Goal: Transaction & Acquisition: Book appointment/travel/reservation

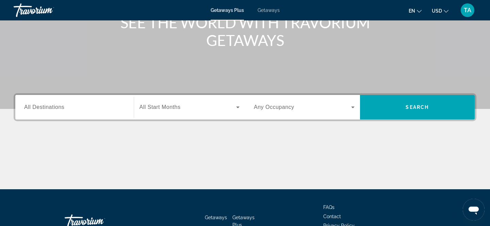
scroll to position [95, 0]
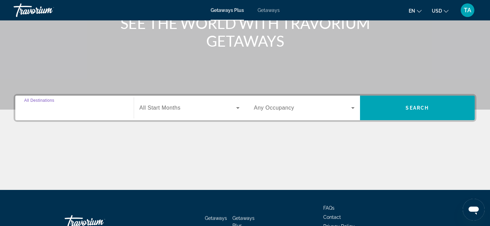
click at [90, 110] on input "Destination All Destinations" at bounding box center [74, 108] width 101 height 8
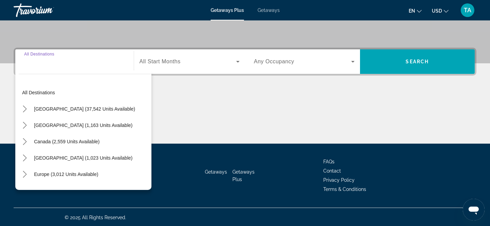
scroll to position [142, 0]
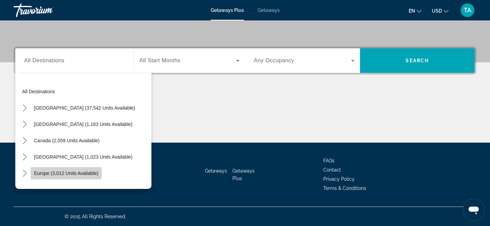
click at [65, 172] on span "Europe (3,012 units available)" at bounding box center [66, 172] width 64 height 5
type input "**********"
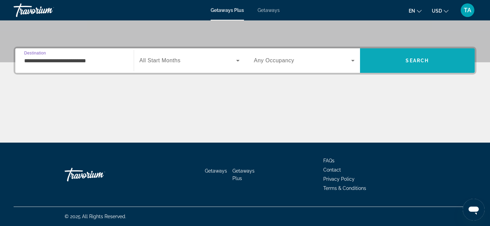
click at [366, 59] on span "Search" at bounding box center [417, 60] width 115 height 16
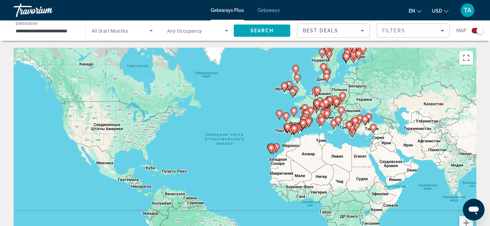
click at [118, 30] on span "All Start Months" at bounding box center [109, 30] width 36 height 5
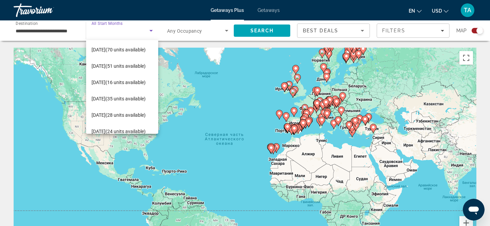
scroll to position [124, 0]
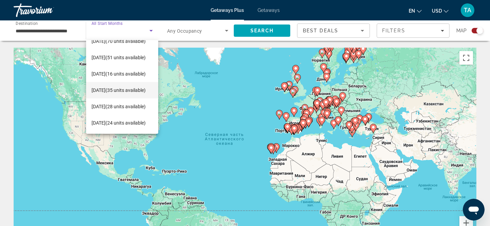
click at [99, 86] on span "July 2026 (35 units available)" at bounding box center [118, 90] width 54 height 8
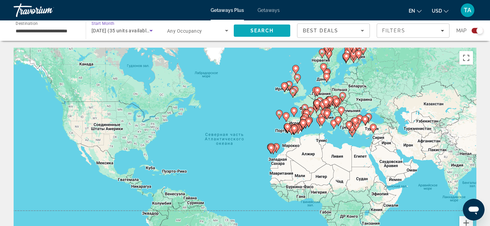
click at [261, 28] on span "Search" at bounding box center [261, 30] width 23 height 5
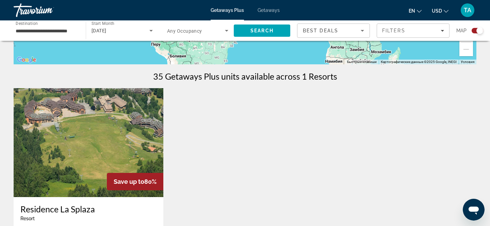
scroll to position [182, 0]
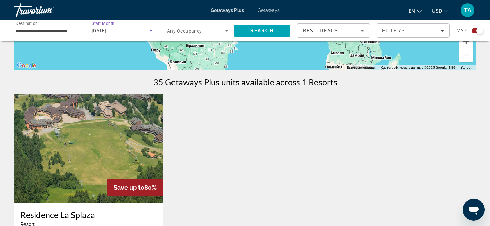
click at [105, 27] on div "[DATE]" at bounding box center [120, 31] width 58 height 8
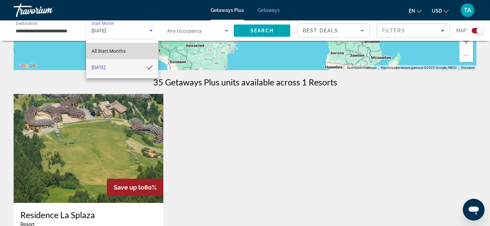
click at [105, 49] on span "All Start Months" at bounding box center [108, 50] width 34 height 5
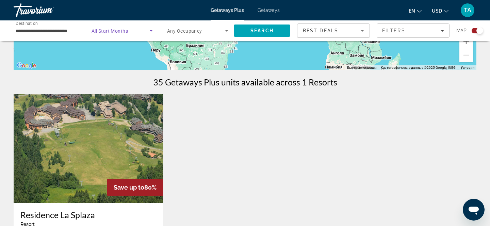
click at [112, 35] on div "Search widget" at bounding box center [121, 30] width 61 height 19
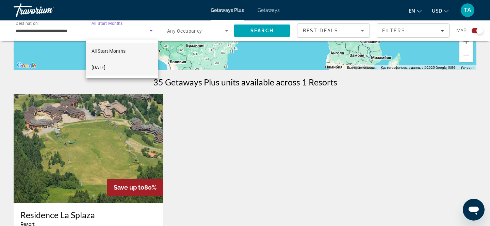
click at [102, 67] on span "[DATE]" at bounding box center [98, 67] width 14 height 8
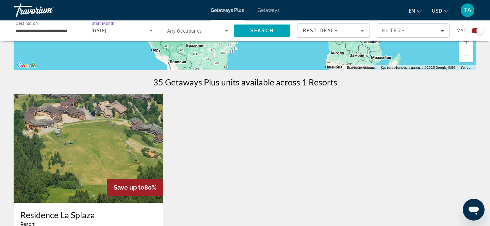
click at [150, 28] on icon "Search widget" at bounding box center [151, 31] width 8 height 8
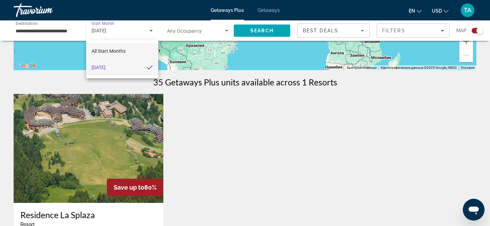
click at [116, 47] on span "All Start Months" at bounding box center [108, 51] width 34 height 8
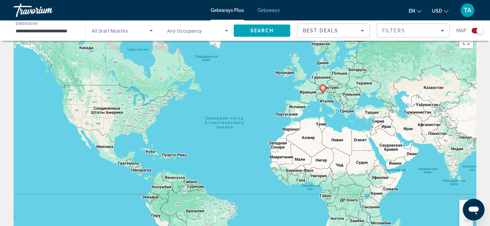
scroll to position [14, 0]
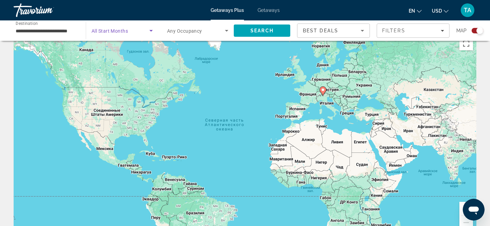
click at [151, 27] on icon "Search widget" at bounding box center [151, 31] width 8 height 8
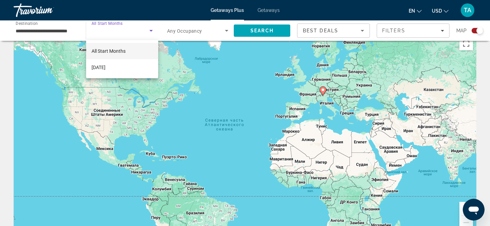
click at [120, 28] on div at bounding box center [245, 113] width 490 height 226
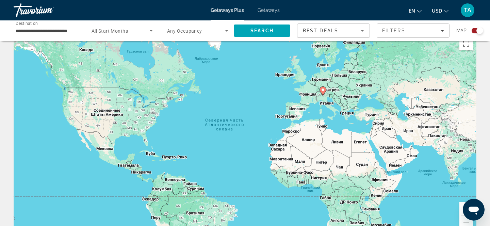
scroll to position [0, 0]
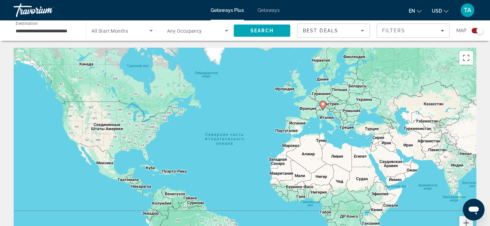
click at [96, 30] on span "All Start Months" at bounding box center [109, 30] width 36 height 5
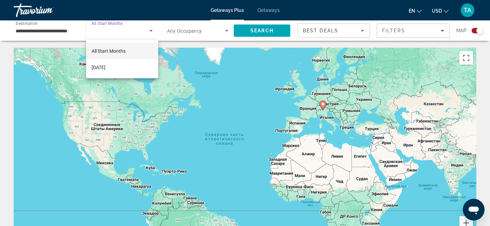
click at [92, 51] on span "All Start Months" at bounding box center [108, 50] width 34 height 5
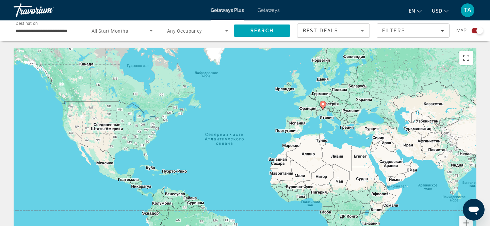
click at [153, 24] on div "Start Month All Start Months" at bounding box center [122, 30] width 72 height 19
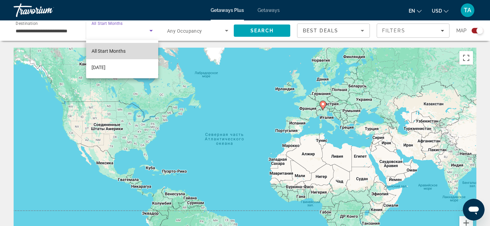
click at [117, 47] on span "All Start Months" at bounding box center [108, 51] width 34 height 8
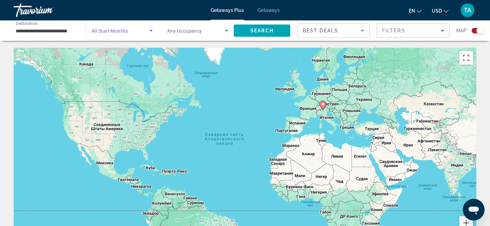
click at [52, 29] on input "**********" at bounding box center [46, 31] width 61 height 8
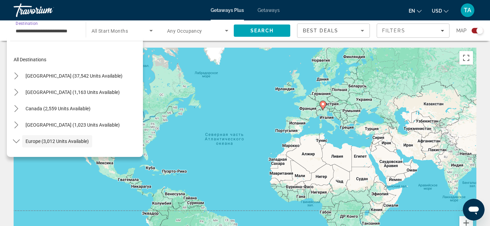
scroll to position [40, 0]
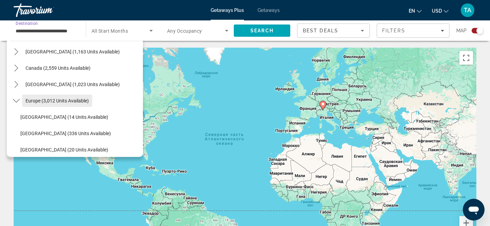
click at [34, 102] on span "Europe (3,012 units available)" at bounding box center [56, 100] width 63 height 5
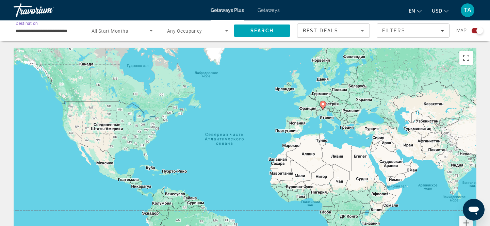
click at [116, 35] on div "Search widget" at bounding box center [121, 30] width 61 height 19
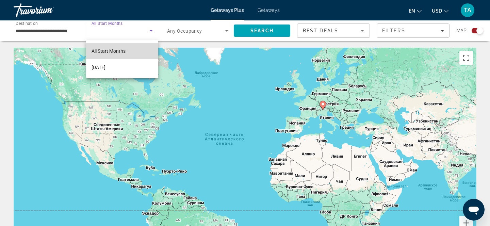
click at [110, 50] on span "All Start Months" at bounding box center [108, 50] width 34 height 5
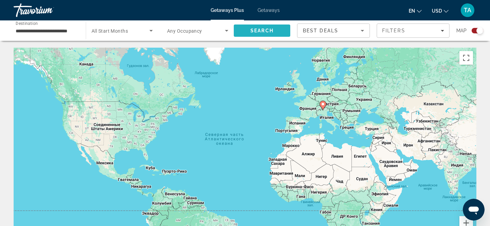
click at [243, 31] on span "Search" at bounding box center [262, 30] width 56 height 16
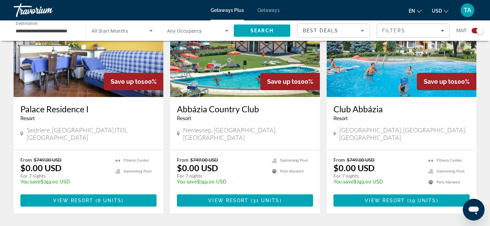
scroll to position [1045, 0]
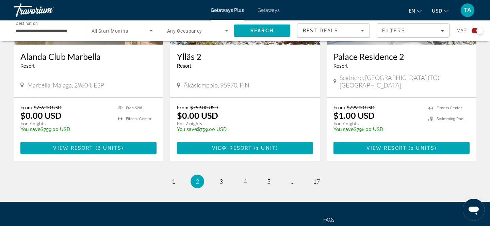
scroll to position [1115, 0]
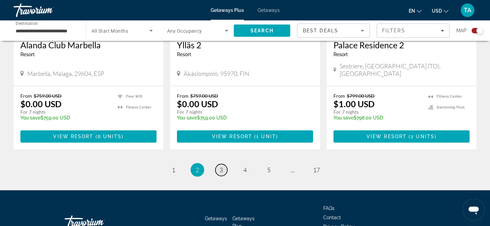
click at [222, 166] on span "3" at bounding box center [220, 169] width 3 height 7
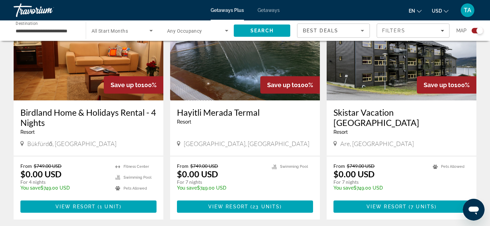
scroll to position [515, 0]
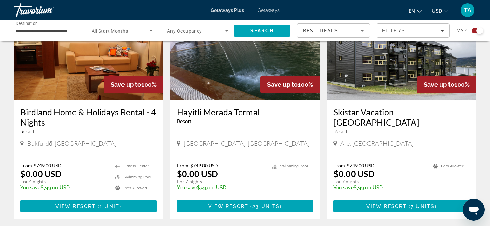
click at [207, 117] on h3 "Hayitli Merada Termal" at bounding box center [245, 112] width 136 height 10
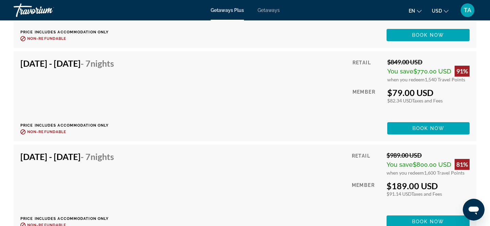
scroll to position [2158, 0]
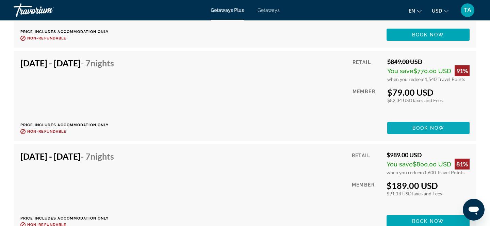
click at [410, 122] on span "Main content" at bounding box center [428, 128] width 82 height 16
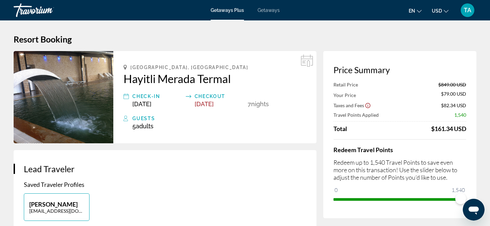
click at [78, 107] on img "Main content" at bounding box center [64, 97] width 100 height 92
drag, startPoint x: 236, startPoint y: 75, endPoint x: 295, endPoint y: 3, distance: 93.8
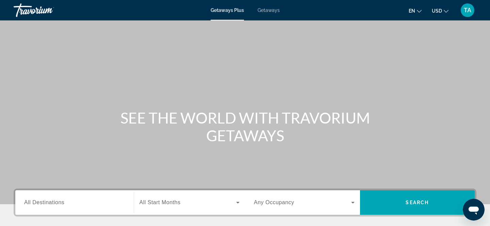
click at [51, 206] on input "Destination All Destinations" at bounding box center [74, 203] width 101 height 8
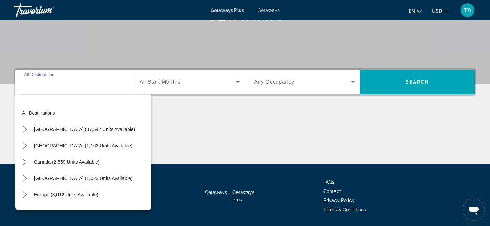
scroll to position [142, 0]
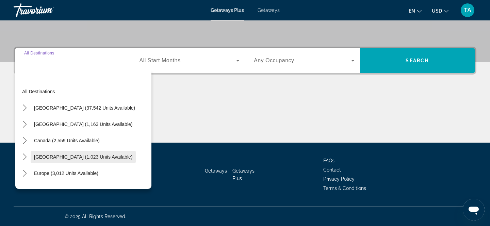
click at [48, 156] on span "[GEOGRAPHIC_DATA] (1,023 units available)" at bounding box center [83, 156] width 98 height 5
type input "**********"
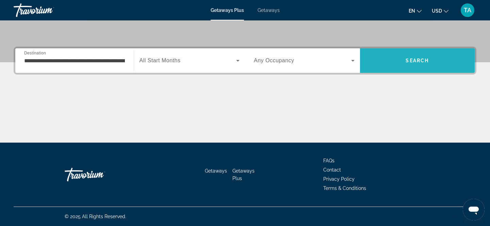
click at [415, 60] on span "Search" at bounding box center [416, 60] width 23 height 5
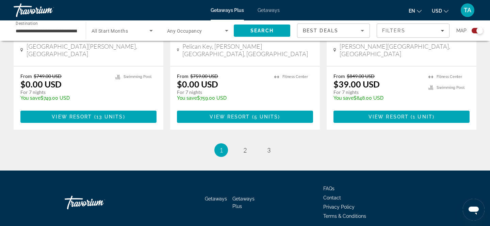
scroll to position [1085, 0]
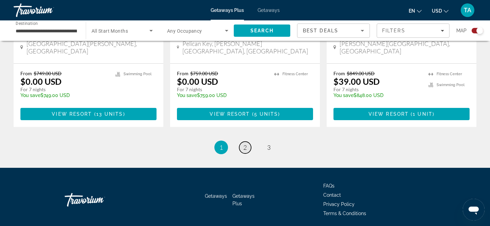
click at [243, 143] on span "2" at bounding box center [244, 146] width 3 height 7
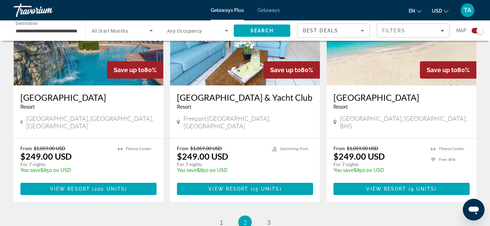
scroll to position [1028, 0]
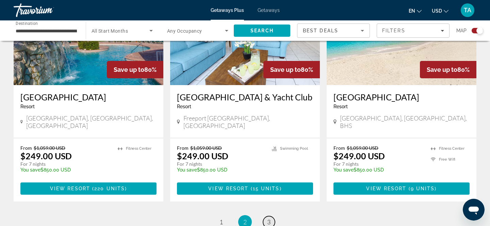
click at [268, 218] on span "3" at bounding box center [268, 221] width 3 height 7
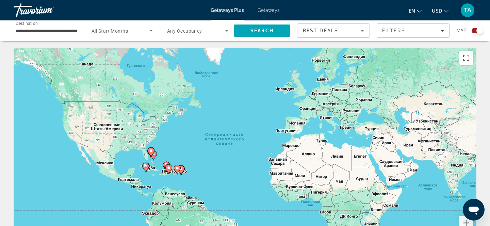
click at [62, 28] on input "**********" at bounding box center [46, 31] width 61 height 8
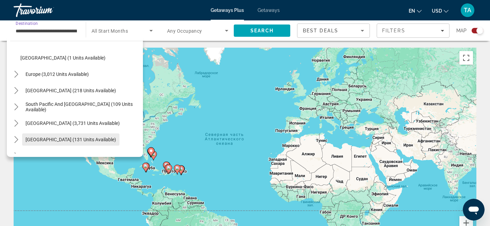
scroll to position [145, 0]
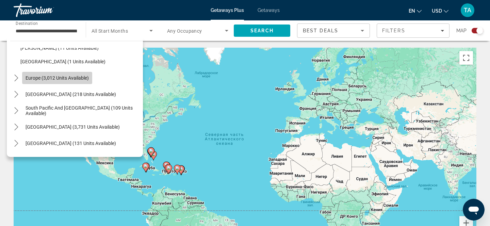
click at [38, 80] on span "Europe (3,012 units available)" at bounding box center [56, 77] width 63 height 5
type input "**********"
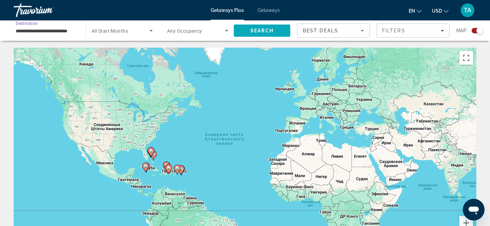
click at [263, 32] on span "Search" at bounding box center [261, 30] width 23 height 5
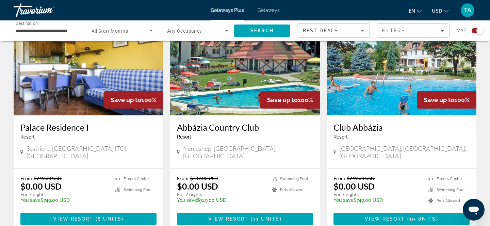
scroll to position [1024, 0]
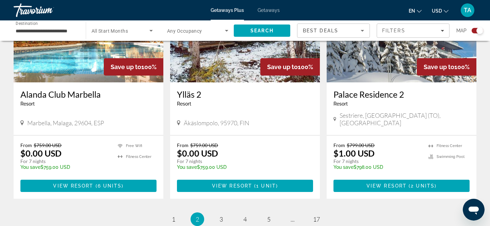
scroll to position [1094, 0]
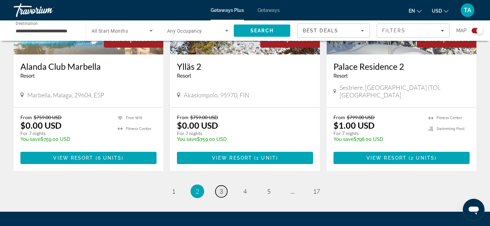
click at [219, 187] on span "3" at bounding box center [220, 190] width 3 height 7
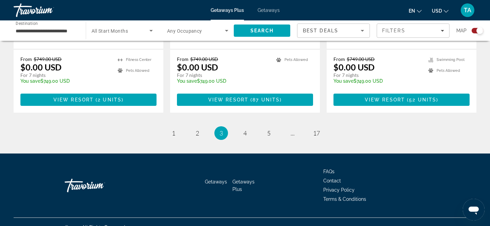
scroll to position [1105, 0]
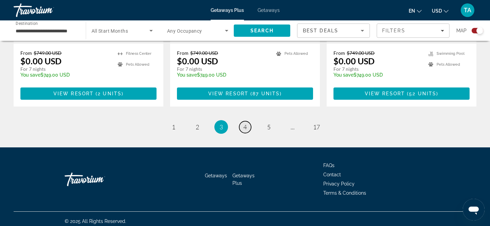
click at [244, 123] on span "4" at bounding box center [244, 126] width 3 height 7
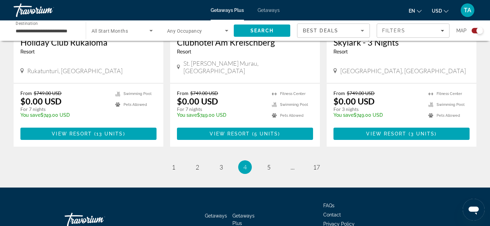
scroll to position [1085, 0]
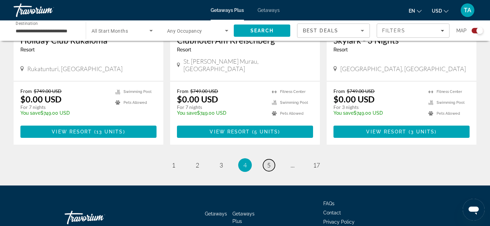
click at [269, 161] on span "5" at bounding box center [268, 164] width 3 height 7
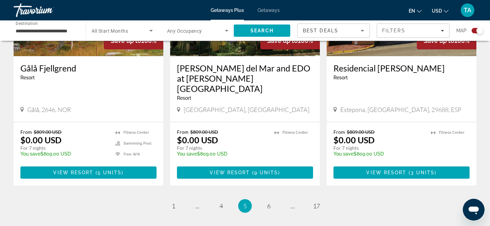
scroll to position [1126, 0]
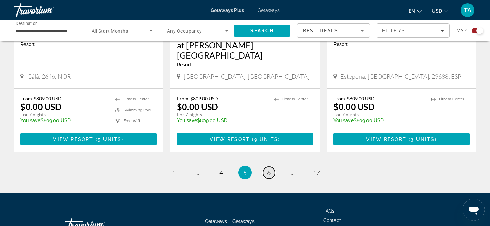
click at [268, 169] on span "6" at bounding box center [268, 172] width 3 height 7
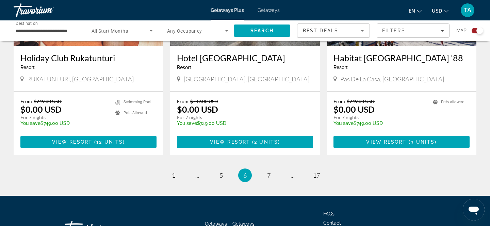
scroll to position [1085, 0]
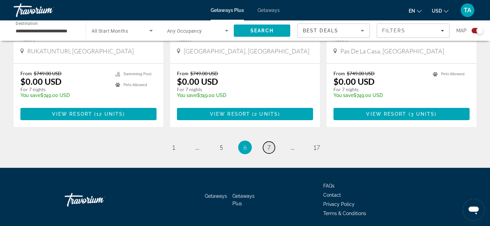
click at [268, 143] on span "7" at bounding box center [268, 146] width 3 height 7
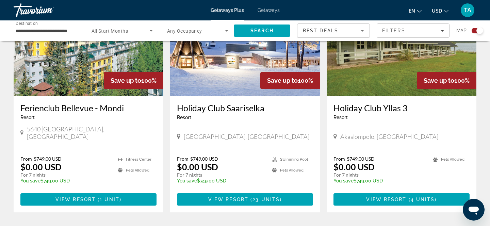
scroll to position [1005, 0]
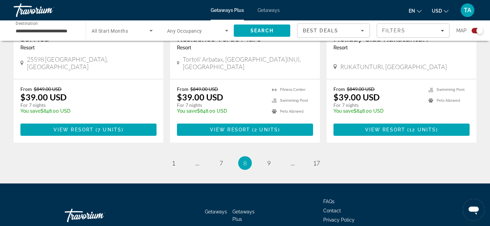
scroll to position [1076, 0]
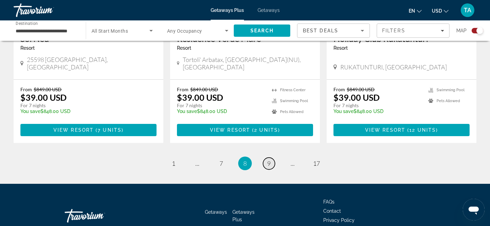
click at [269, 159] on span "9" at bounding box center [268, 162] width 3 height 7
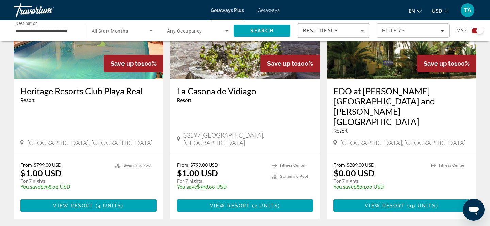
scroll to position [1115, 0]
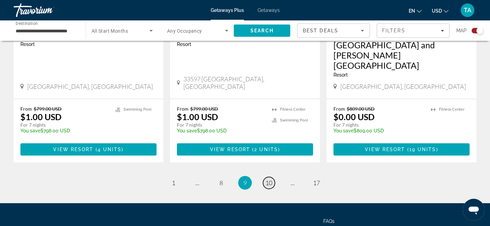
click at [269, 179] on span "10" at bounding box center [268, 182] width 7 height 7
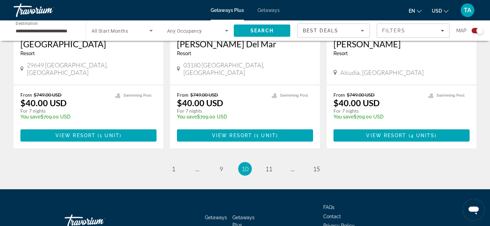
scroll to position [1095, 0]
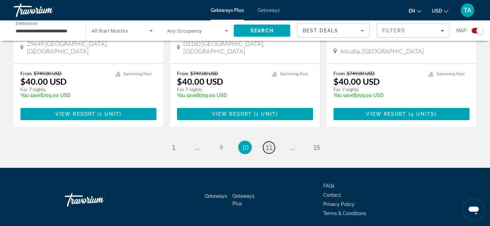
click at [268, 143] on span "11" at bounding box center [268, 146] width 7 height 7
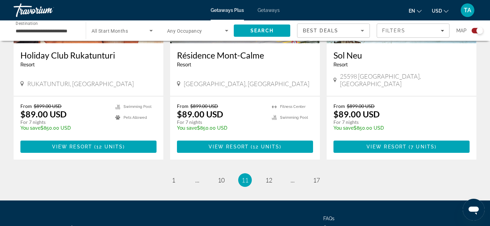
scroll to position [1085, 0]
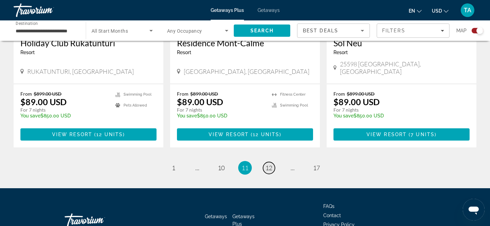
click at [266, 164] on span "12" at bounding box center [268, 167] width 7 height 7
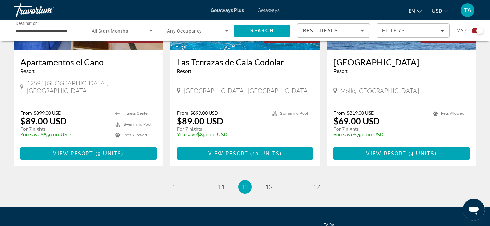
scroll to position [1066, 0]
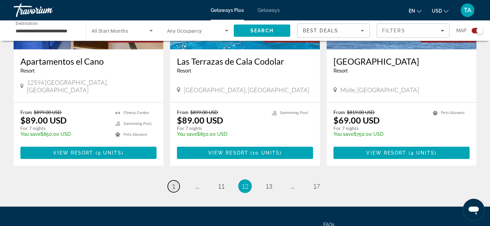
click at [174, 182] on span "1" at bounding box center [173, 185] width 3 height 7
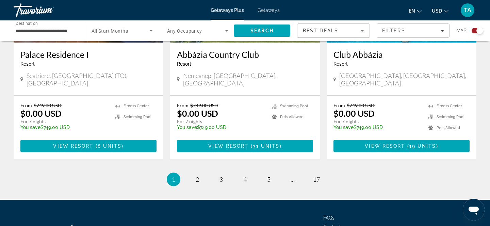
scroll to position [1105, 0]
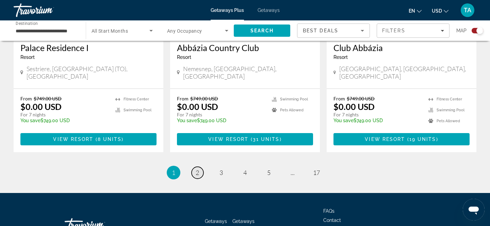
click at [196, 169] on span "2" at bounding box center [196, 172] width 3 height 7
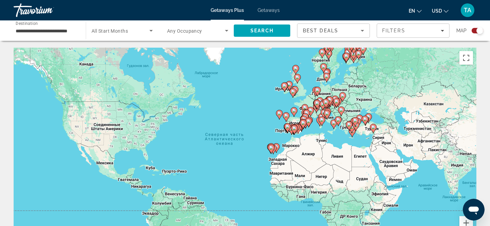
click at [122, 29] on span "All Start Months" at bounding box center [109, 30] width 36 height 5
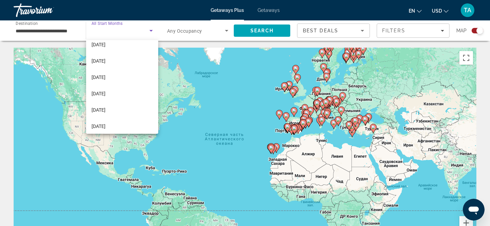
scroll to position [124, 0]
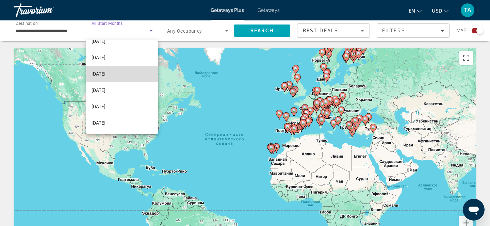
click at [99, 73] on span "[DATE]" at bounding box center [98, 74] width 14 height 8
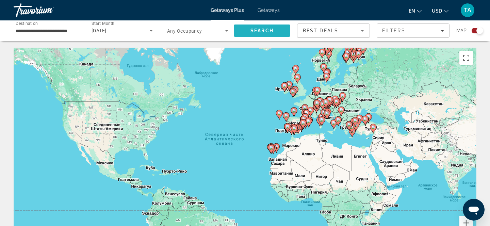
click at [259, 29] on span "Search" at bounding box center [261, 30] width 23 height 5
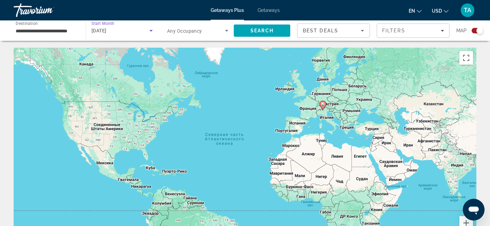
click at [148, 28] on icon "Search widget" at bounding box center [151, 31] width 8 height 8
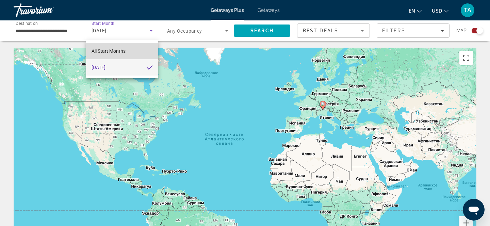
click at [112, 50] on span "All Start Months" at bounding box center [108, 50] width 34 height 5
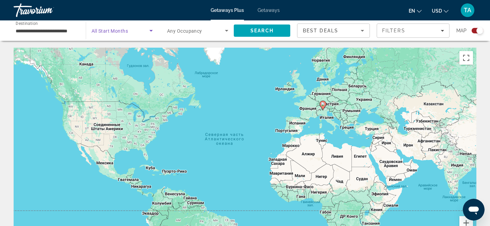
click at [152, 29] on icon "Search widget" at bounding box center [151, 31] width 8 height 8
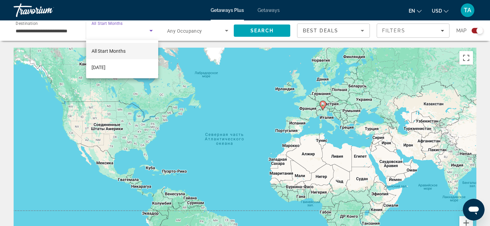
click at [152, 29] on div at bounding box center [245, 113] width 490 height 226
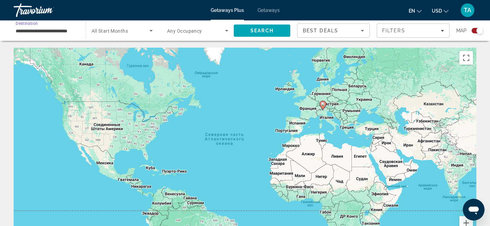
click at [48, 31] on input "**********" at bounding box center [46, 31] width 61 height 8
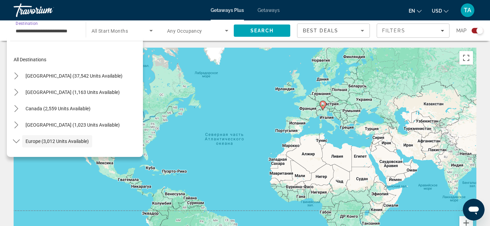
scroll to position [40, 0]
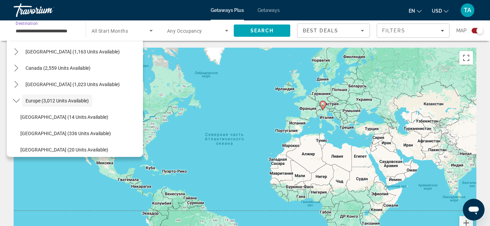
click at [103, 27] on span "Search widget" at bounding box center [120, 31] width 58 height 8
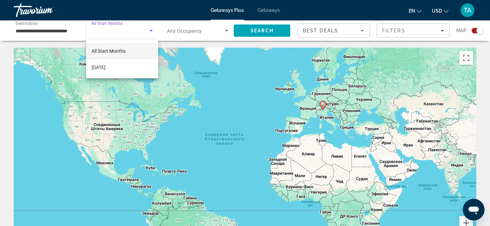
click at [186, 109] on div at bounding box center [245, 113] width 490 height 226
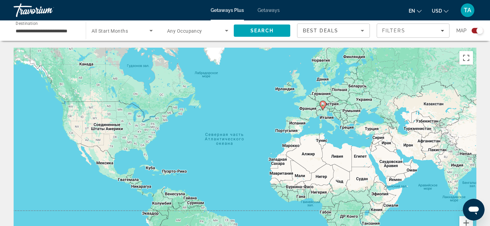
click at [195, 28] on span "Any Occupancy" at bounding box center [184, 30] width 35 height 5
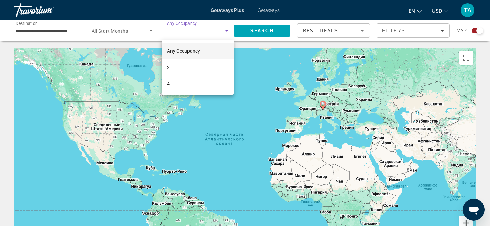
click at [105, 30] on div at bounding box center [245, 113] width 490 height 226
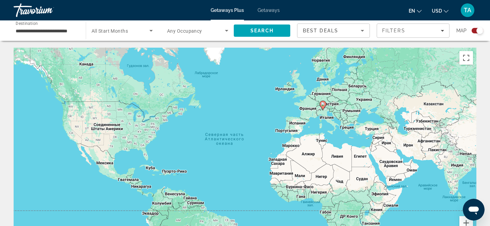
click at [105, 30] on span "All Start Months" at bounding box center [109, 30] width 36 height 5
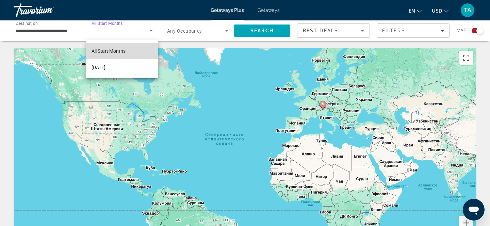
click at [111, 48] on span "All Start Months" at bounding box center [108, 51] width 34 height 8
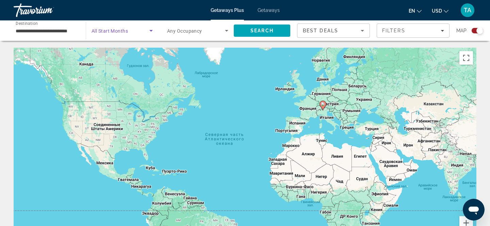
click at [150, 28] on icon "Search widget" at bounding box center [151, 31] width 8 height 8
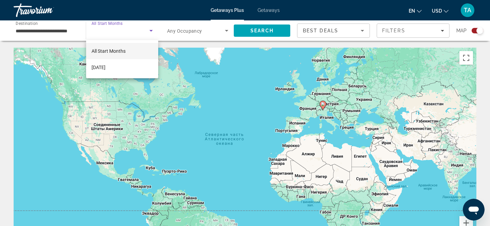
click at [117, 49] on span "All Start Months" at bounding box center [108, 50] width 34 height 5
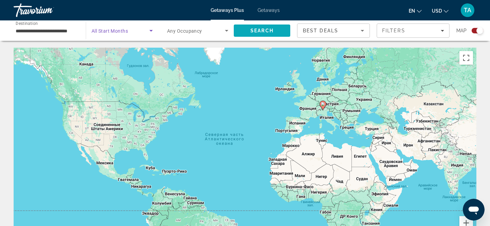
click at [267, 32] on span "Search" at bounding box center [261, 30] width 23 height 5
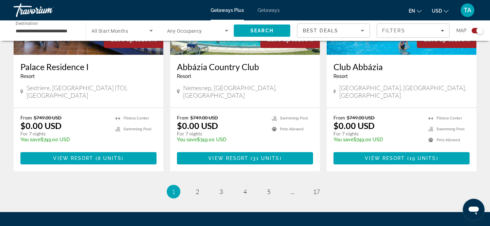
scroll to position [1105, 0]
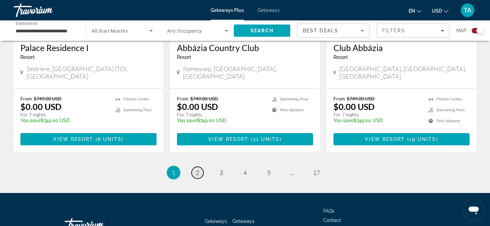
click at [199, 169] on span "2" at bounding box center [196, 172] width 3 height 7
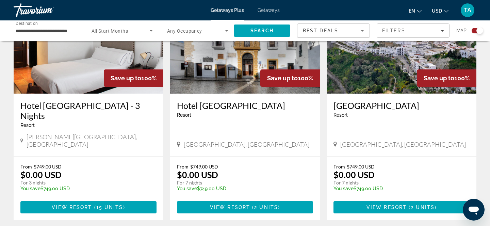
scroll to position [290, 0]
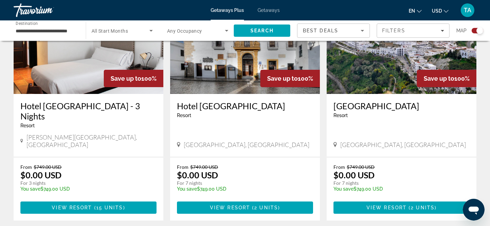
click at [191, 103] on h3 "Hotel [GEOGRAPHIC_DATA]" at bounding box center [245, 106] width 136 height 10
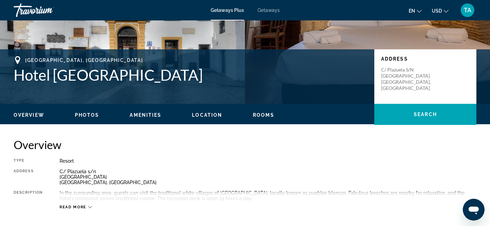
scroll to position [171, 0]
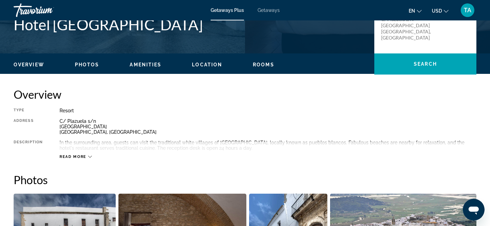
click at [28, 64] on span "Overview" at bounding box center [29, 64] width 31 height 5
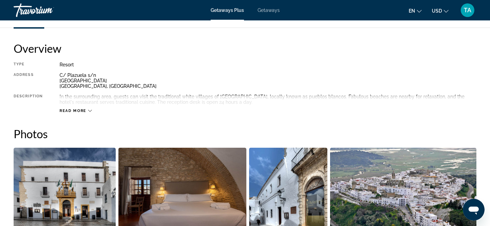
scroll to position [218, 0]
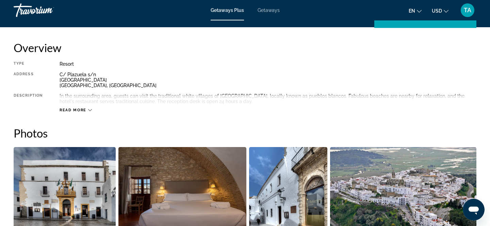
click at [76, 109] on span "Read more" at bounding box center [72, 110] width 27 height 4
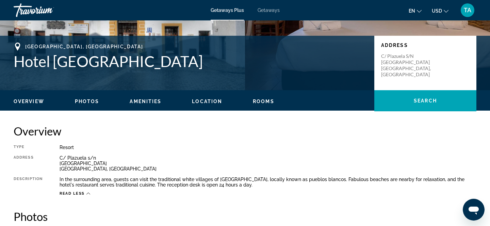
scroll to position [0, 0]
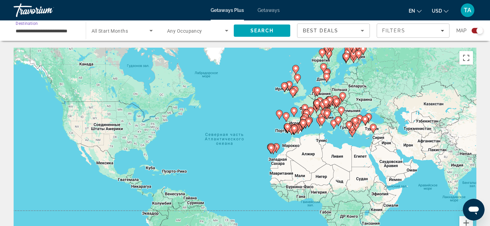
click at [67, 33] on input "**********" at bounding box center [46, 31] width 61 height 8
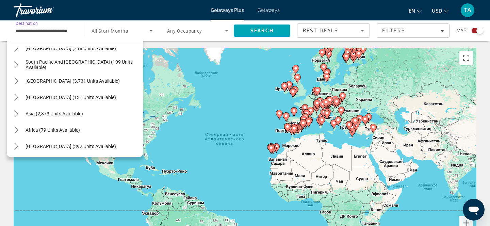
scroll to position [436, 0]
click at [69, 110] on span "Asia (2,373 units available)" at bounding box center [53, 112] width 57 height 5
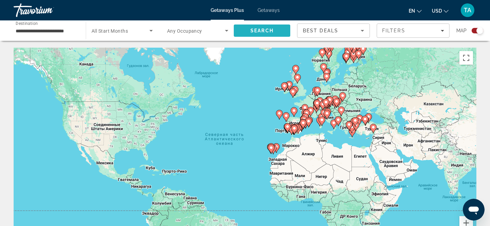
click at [255, 26] on span "Search" at bounding box center [262, 30] width 56 height 16
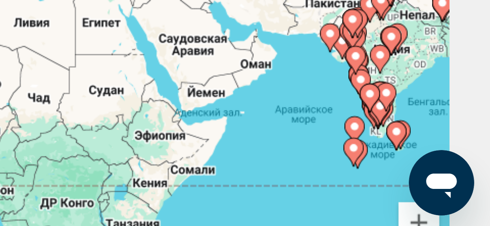
click at [464, 174] on div "Чтобы активировать перетаскивание с помощью клавиатуры, нажмите Alt + Ввод. Пос…" at bounding box center [245, 150] width 462 height 204
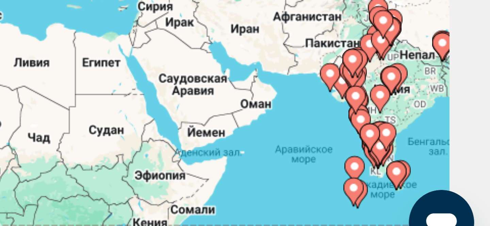
click at [435, 163] on icon "Main content" at bounding box center [436, 161] width 6 height 9
type input "**********"
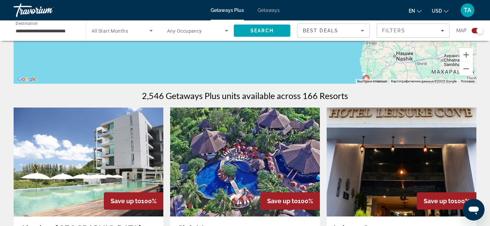
scroll to position [169, 0]
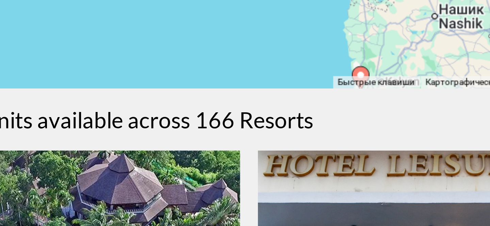
click at [367, 75] on icon "Main content" at bounding box center [366, 78] width 6 height 9
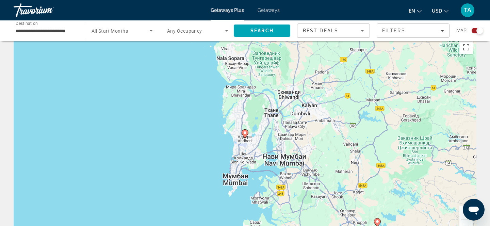
scroll to position [0, 0]
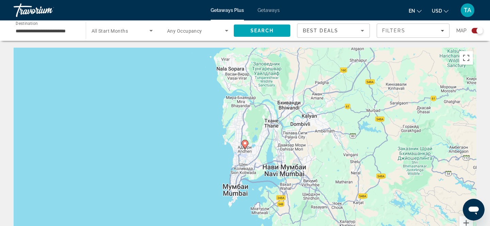
click at [299, 124] on div "Для навигации используйте клавиши со стрелками. Чтобы активировать перетаскиван…" at bounding box center [245, 150] width 462 height 204
click at [465, 57] on button "Включить полноэкранный режим" at bounding box center [466, 58] width 14 height 14
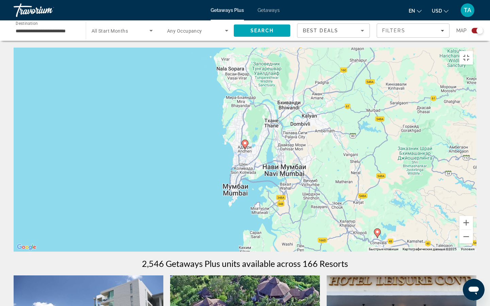
click at [170, 137] on div "Для навигации используйте клавиши со стрелками. Чтобы активировать перетаскиван…" at bounding box center [245, 150] width 462 height 204
click at [298, 149] on div "Для навигации используйте клавиши со стрелками. Чтобы активировать перетаскиван…" at bounding box center [245, 150] width 462 height 204
click at [473, 51] on button "Включить полноэкранный режим" at bounding box center [466, 58] width 14 height 14
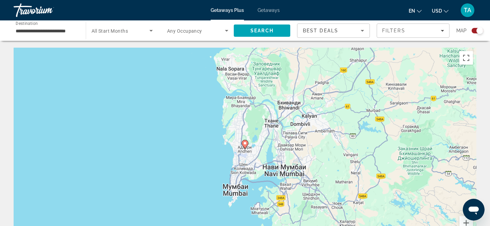
click at [159, 111] on div "Для навигации используйте клавиши со стрелками. Чтобы активировать перетаскиван…" at bounding box center [245, 150] width 462 height 204
drag, startPoint x: 463, startPoint y: 219, endPoint x: 458, endPoint y: 188, distance: 32.1
click at [458, 187] on div "Для навигации используйте клавиши со стрелками. Чтобы активировать перетаскиван…" at bounding box center [245, 150] width 462 height 204
click at [463, 220] on button "Увеличить" at bounding box center [466, 223] width 14 height 14
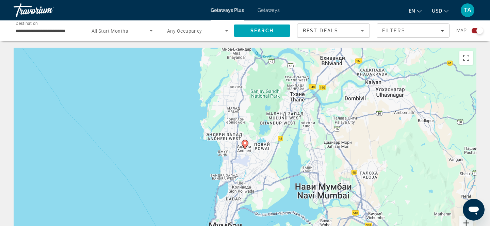
click at [463, 220] on button "Увеличить" at bounding box center [466, 223] width 14 height 14
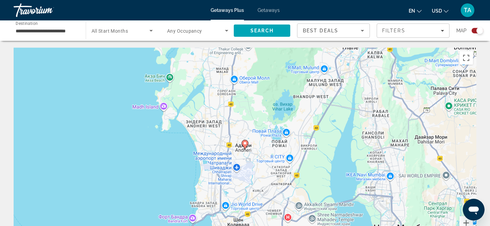
click at [424, 154] on div "Для навигации используйте клавиши со стрелками. Чтобы активировать перетаскиван…" at bounding box center [245, 150] width 462 height 204
click at [162, 150] on div "Для навигации используйте клавиши со стрелками. Чтобы активировать перетаскиван…" at bounding box center [245, 150] width 462 height 204
drag, startPoint x: 467, startPoint y: 57, endPoint x: 441, endPoint y: 69, distance: 28.4
click at [441, 69] on div "Для навигации используйте клавиши со стрелками. Чтобы активировать перетаскиван…" at bounding box center [245, 150] width 462 height 204
click at [434, 165] on div "Для навигации используйте клавиши со стрелками. Чтобы активировать перетаскиван…" at bounding box center [245, 150] width 462 height 204
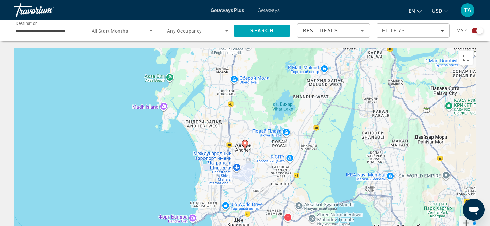
click at [475, 208] on icon "Открыть окно обмена сообщениями" at bounding box center [473, 210] width 10 height 8
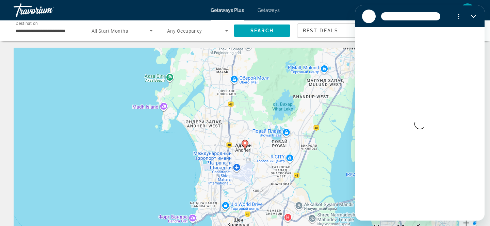
click at [313, 84] on div "Для навигации используйте клавиши со стрелками. Чтобы активировать перетаскиван…" at bounding box center [245, 150] width 462 height 204
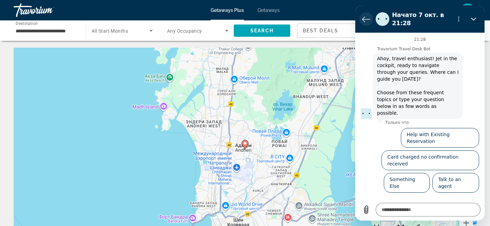
click at [364, 18] on icon "Вернуться к списку разговоров" at bounding box center [366, 19] width 8 height 8
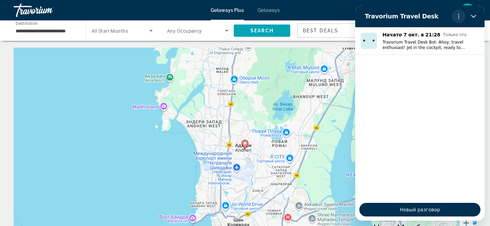
click at [459, 13] on button "Меню параметров" at bounding box center [458, 17] width 14 height 14
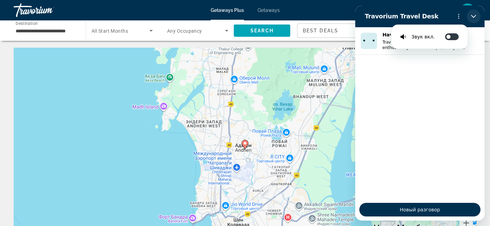
click at [473, 13] on button "Закрыть" at bounding box center [473, 17] width 14 height 14
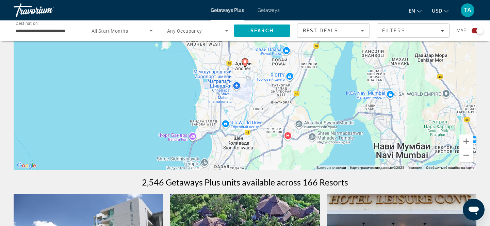
scroll to position [81, 0]
click at [468, 156] on button "Уменьшить" at bounding box center [466, 156] width 14 height 14
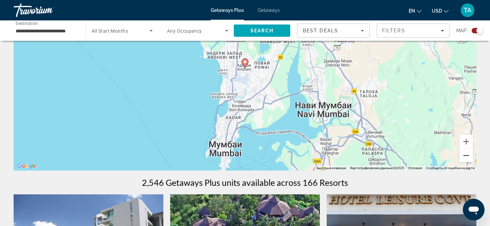
click at [467, 155] on button "Уменьшить" at bounding box center [466, 156] width 14 height 14
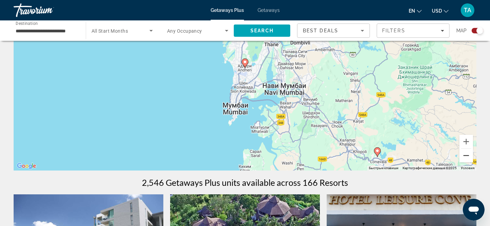
click at [467, 155] on button "Уменьшить" at bounding box center [466, 156] width 14 height 14
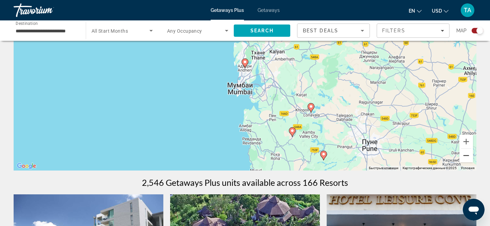
click at [467, 155] on button "Уменьшить" at bounding box center [466, 156] width 14 height 14
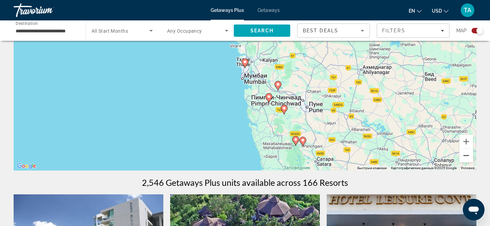
click at [467, 155] on button "Уменьшить" at bounding box center [466, 156] width 14 height 14
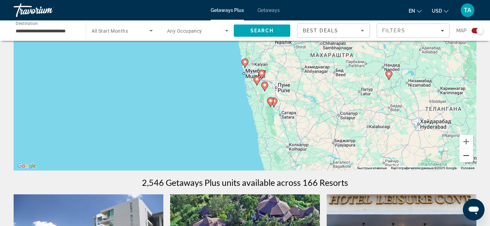
click at [467, 155] on button "Уменьшить" at bounding box center [466, 156] width 14 height 14
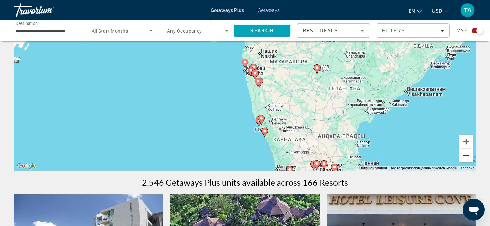
click at [467, 155] on button "Уменьшить" at bounding box center [466, 156] width 14 height 14
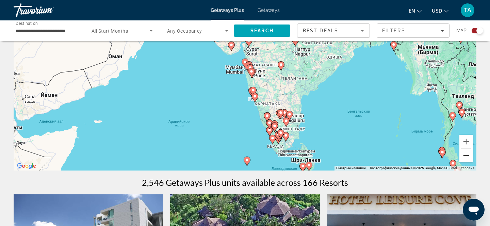
click at [467, 155] on button "Уменьшить" at bounding box center [466, 156] width 14 height 14
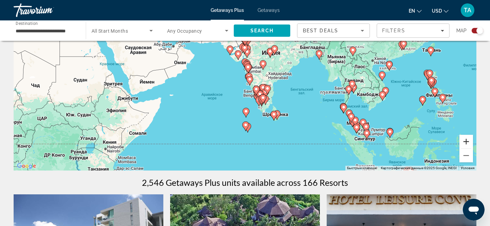
click at [465, 142] on button "Увеличить" at bounding box center [466, 142] width 14 height 14
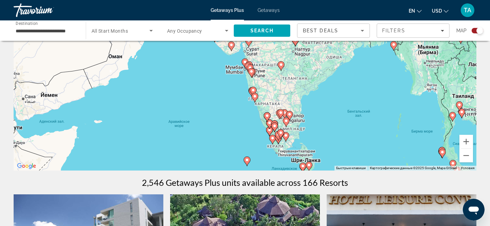
click at [250, 97] on gmp-advanced-marker "Main content" at bounding box center [251, 92] width 7 height 10
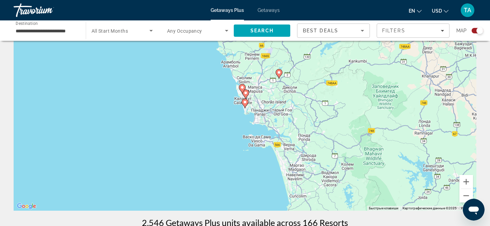
scroll to position [30, 0]
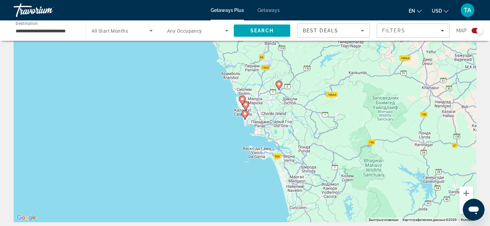
click at [245, 114] on image "Main content" at bounding box center [245, 113] width 4 height 4
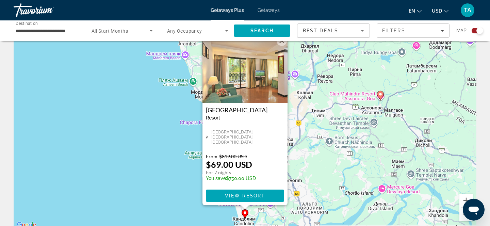
scroll to position [22, 0]
click at [225, 194] on span "View Resort" at bounding box center [245, 195] width 40 height 5
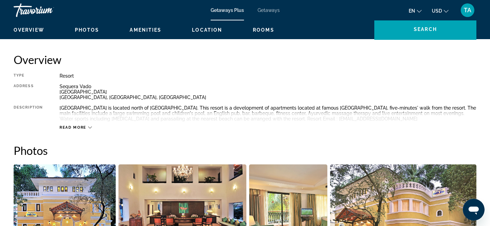
scroll to position [207, 0]
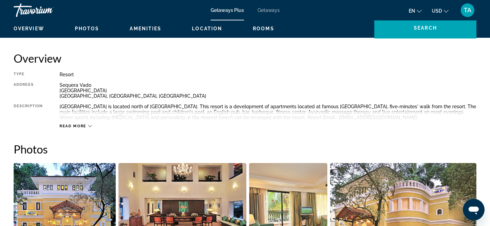
click at [90, 124] on div "Read more" at bounding box center [75, 126] width 32 height 4
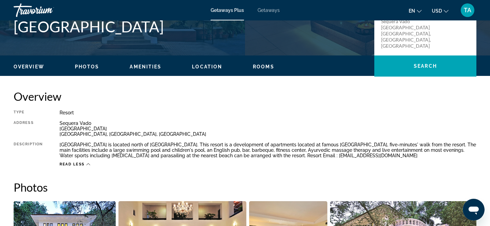
scroll to position [91, 0]
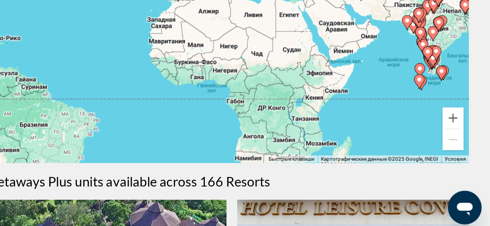
scroll to position [71, 0]
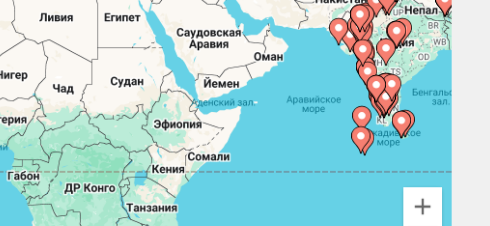
click at [445, 103] on image "Main content" at bounding box center [446, 104] width 4 height 4
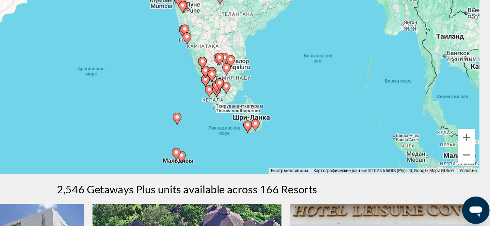
click at [242, 66] on image "Main content" at bounding box center [243, 66] width 4 height 4
type input "**********"
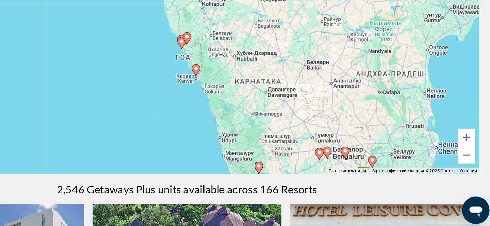
click at [239, 76] on image "Main content" at bounding box center [241, 76] width 4 height 4
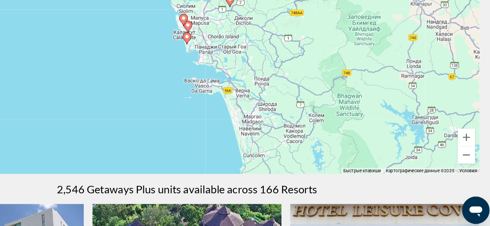
click at [244, 73] on image "Main content" at bounding box center [245, 72] width 4 height 4
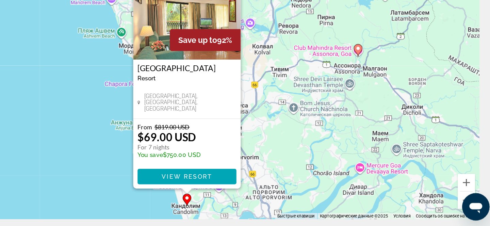
scroll to position [37, 0]
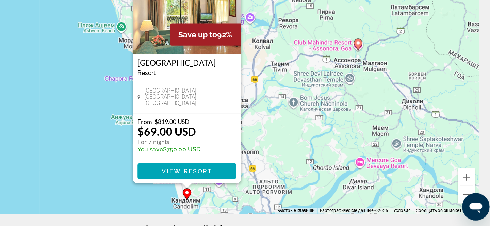
click at [314, 152] on div "Чтобы активировать перетаскивание с помощью клавиатуры, нажмите Alt + Ввод. Пос…" at bounding box center [245, 113] width 462 height 204
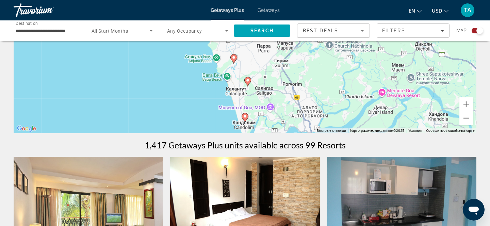
scroll to position [118, 0]
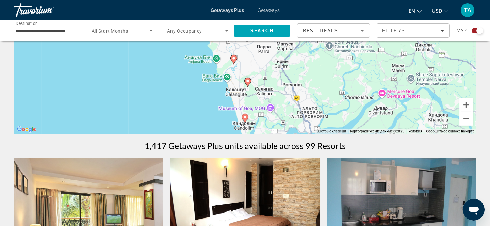
click at [247, 119] on icon "Main content" at bounding box center [244, 119] width 7 height 10
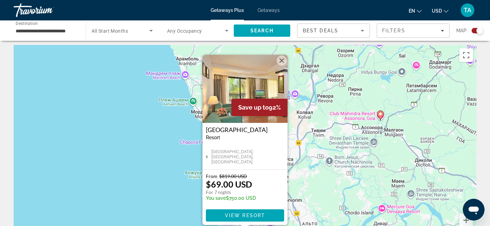
scroll to position [0, 0]
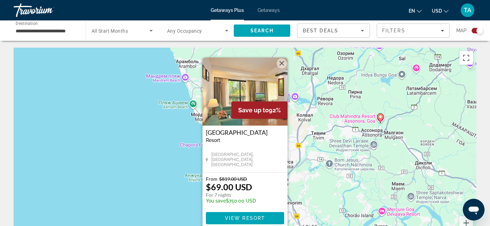
click at [281, 61] on button "Закрыть" at bounding box center [281, 63] width 10 height 10
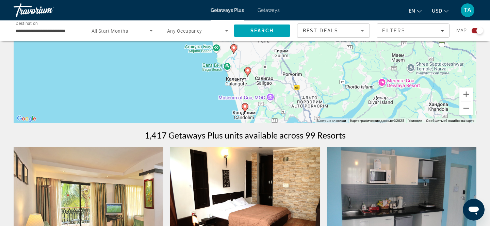
scroll to position [127, 0]
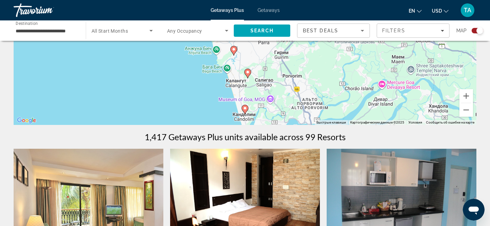
click at [247, 75] on icon "Main content" at bounding box center [247, 73] width 6 height 9
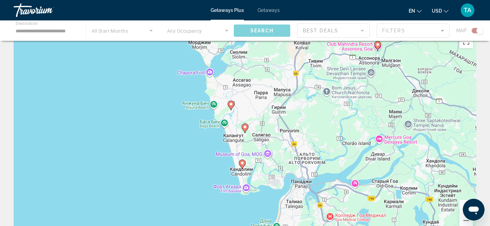
scroll to position [0, 0]
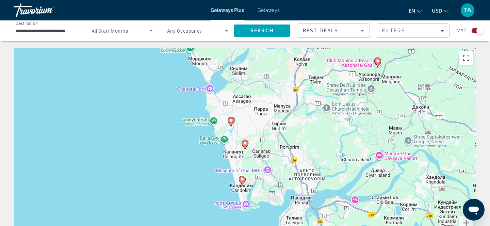
click at [246, 145] on icon "Main content" at bounding box center [245, 144] width 6 height 9
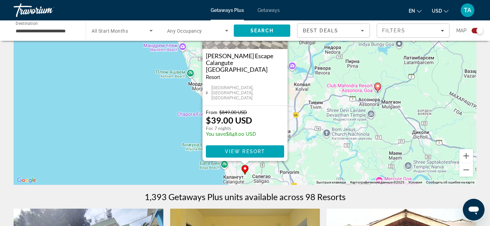
scroll to position [66, 0]
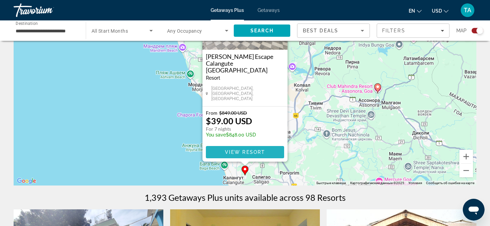
click at [243, 150] on span "View Resort" at bounding box center [245, 151] width 40 height 5
